Goal: Task Accomplishment & Management: Use online tool/utility

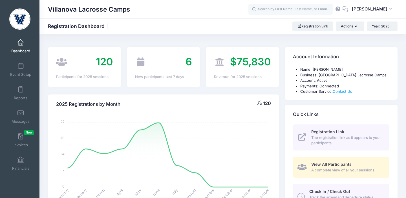
select select
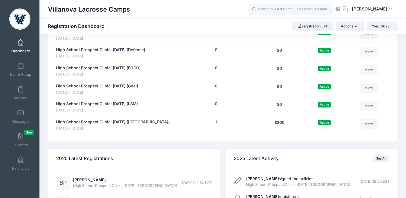
scroll to position [264, 0]
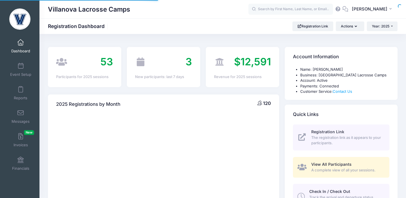
select select
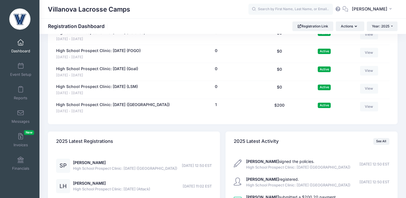
scroll to position [455, 0]
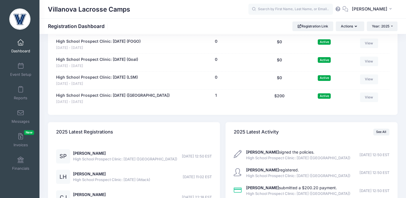
drag, startPoint x: 0, startPoint y: 0, endPoint x: 93, endPoint y: 104, distance: 139.5
click at [93, 104] on div "High School Prospect Clinic: October 19 (Midfield) Oct 19 - Oct 19, 2025 1 pers…" at bounding box center [223, 98] width 334 height 18
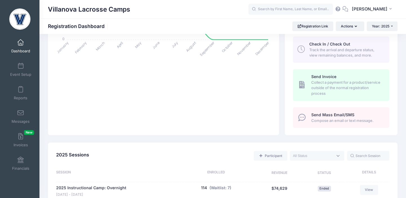
scroll to position [166, 0]
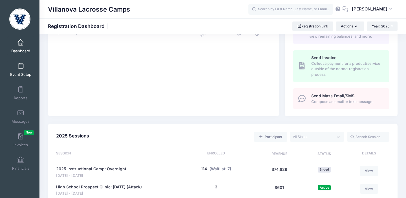
click at [16, 66] on link "Event Setup" at bounding box center [20, 70] width 27 height 20
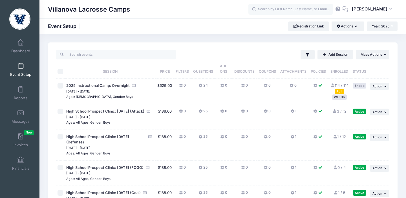
scroll to position [2, 0]
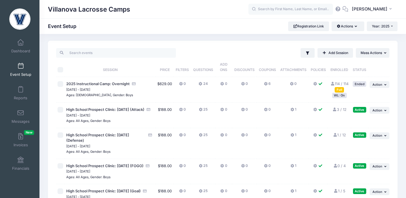
click at [203, 111] on button "25" at bounding box center [203, 111] width 9 height 8
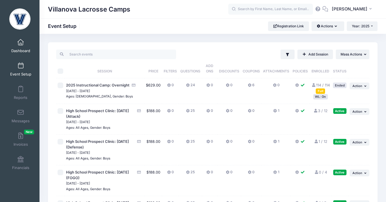
click at [24, 48] on link "Dashboard" at bounding box center [20, 46] width 27 height 20
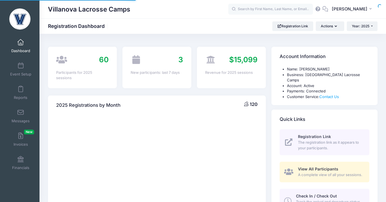
select select
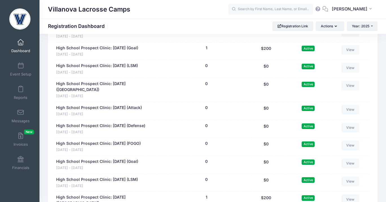
scroll to position [365, 0]
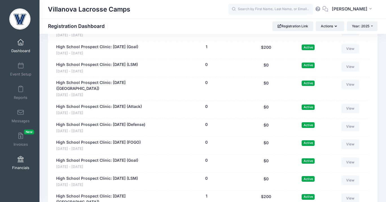
click at [21, 158] on span at bounding box center [21, 160] width 0 height 6
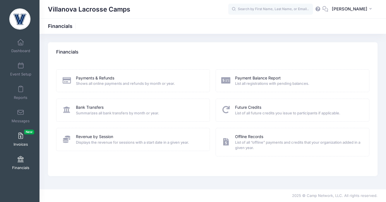
click at [21, 137] on span at bounding box center [21, 136] width 0 height 6
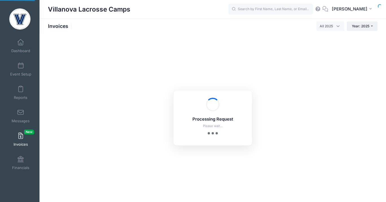
select select
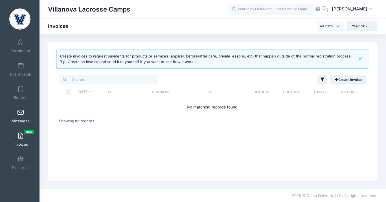
click at [21, 114] on span at bounding box center [21, 113] width 0 height 6
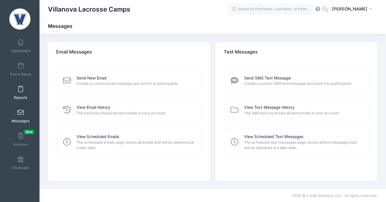
click at [21, 96] on span "Reports" at bounding box center [21, 97] width 14 height 5
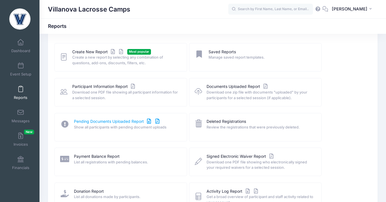
scroll to position [24, 0]
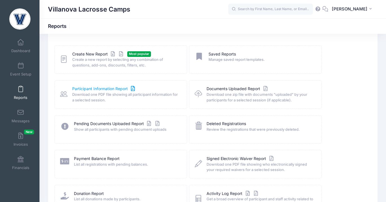
click at [94, 89] on link "Participant Information Report" at bounding box center [104, 89] width 64 height 6
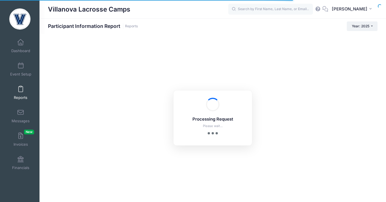
checkbox input "true"
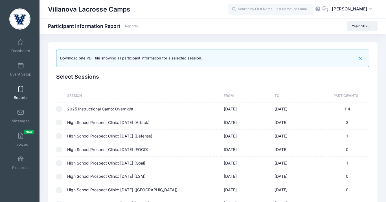
click at [69, 109] on td "2025 Instructional Camp: Overnight" at bounding box center [143, 110] width 157 height 14
checkbox input "true"
click at [21, 94] on link "Reports" at bounding box center [20, 93] width 27 height 20
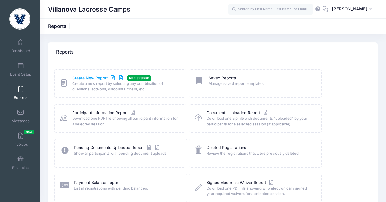
click at [102, 80] on link "Create New Report" at bounding box center [98, 78] width 52 height 6
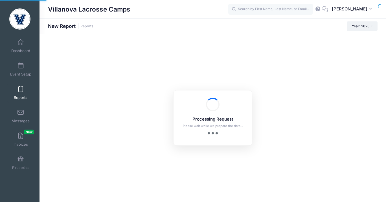
checkbox input "true"
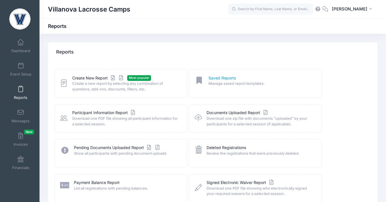
click at [219, 76] on link "Saved Reports" at bounding box center [222, 78] width 27 height 6
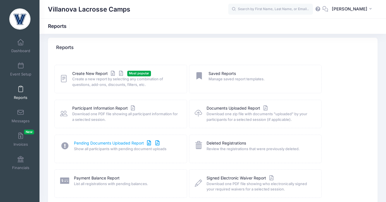
scroll to position [1, 0]
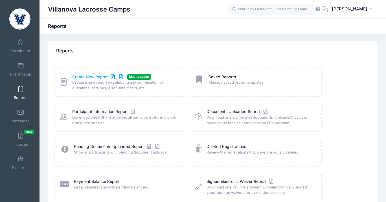
click at [93, 76] on link "Create New Report" at bounding box center [98, 77] width 52 height 6
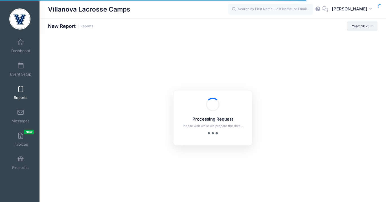
checkbox input "true"
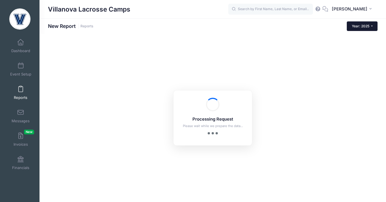
click at [365, 30] on button "Year: 2025" at bounding box center [362, 26] width 31 height 10
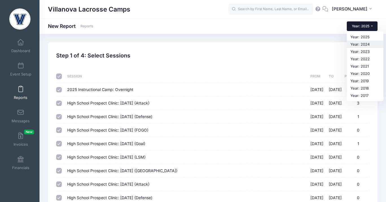
click at [359, 42] on link "Year: 2024" at bounding box center [365, 44] width 37 height 7
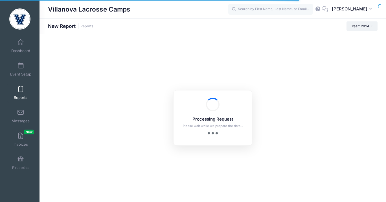
checkbox input "true"
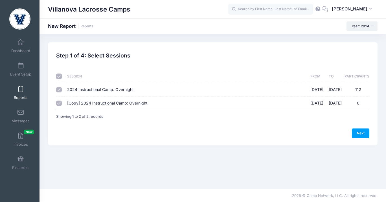
click at [99, 90] on span "2024 Instructional Camp: Overnight" at bounding box center [100, 89] width 67 height 5
click at [62, 90] on input "2024 Instructional Camp: Overnight [DATE] - [DATE] 112" at bounding box center [59, 90] width 6 height 6
click at [99, 90] on span "2024 Instructional Camp: Overnight" at bounding box center [100, 89] width 67 height 5
click at [62, 90] on input "2024 Instructional Camp: Overnight [DATE] - [DATE] 112" at bounding box center [59, 90] width 6 height 6
checkbox input "true"
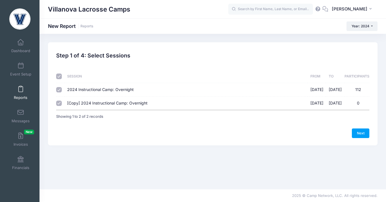
click at [70, 99] on td "[Copy] 2024 Instructional Camp: Overnight 07/19/2024 - 07/21/2024 0" at bounding box center [186, 103] width 243 height 13
click at [62, 101] on div at bounding box center [59, 104] width 6 height 6
click at [60, 104] on input "[Copy] 2024 Instructional Camp: Overnight 07/19/2024 - 07/21/2024 0" at bounding box center [59, 104] width 6 height 6
checkbox input "false"
click at [359, 131] on link "Next" at bounding box center [360, 134] width 17 height 10
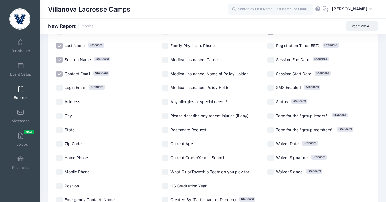
scroll to position [116, 0]
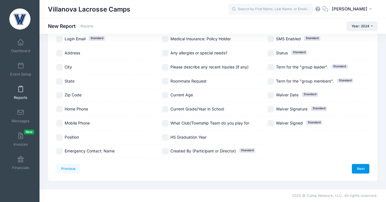
click at [357, 170] on link "Next" at bounding box center [360, 169] width 17 height 10
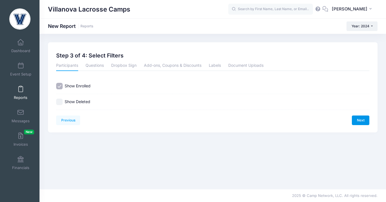
scroll to position [0, 0]
click at [364, 118] on link "Next" at bounding box center [360, 121] width 17 height 10
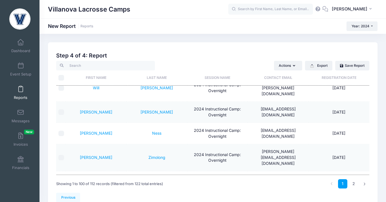
scroll to position [364, 0]
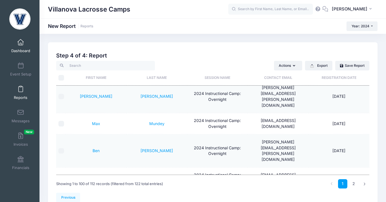
click at [19, 47] on link "Dashboard" at bounding box center [20, 46] width 27 height 20
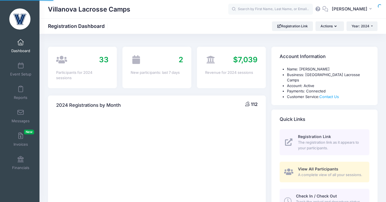
select select
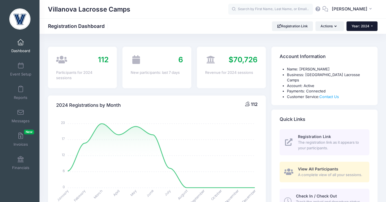
click at [362, 30] on button "Year: 2024" at bounding box center [362, 26] width 31 height 10
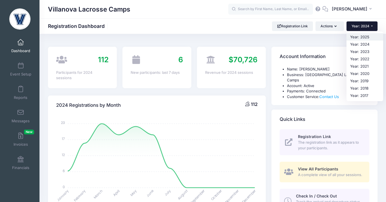
click at [362, 36] on link "Year: 2025" at bounding box center [365, 36] width 37 height 7
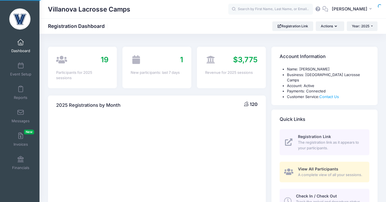
select select
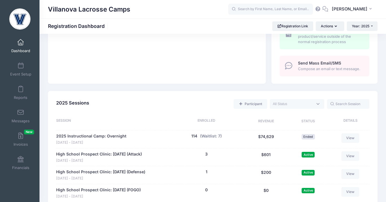
scroll to position [333, 0]
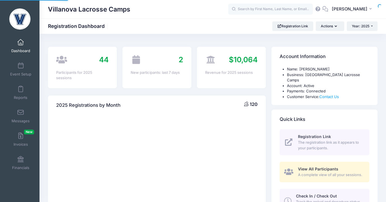
select select
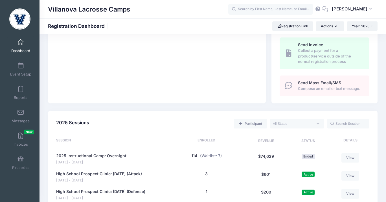
scroll to position [185, 0]
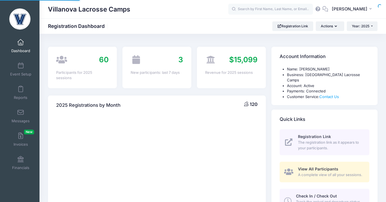
select select
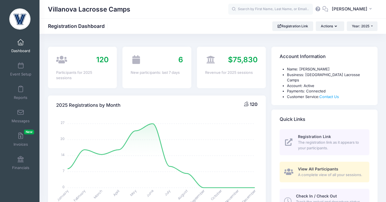
click at [21, 42] on span at bounding box center [21, 43] width 0 height 6
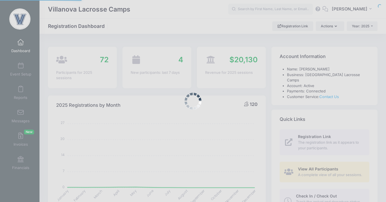
select select
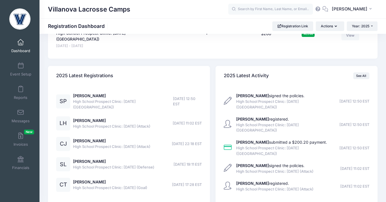
scroll to position [514, 0]
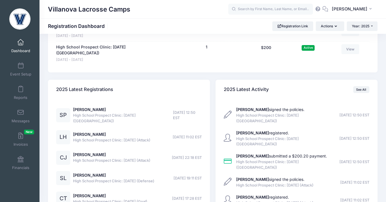
click at [21, 40] on span at bounding box center [21, 43] width 0 height 6
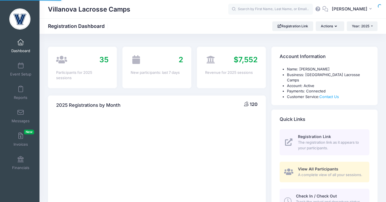
select select
